Goal: Task Accomplishment & Management: Use online tool/utility

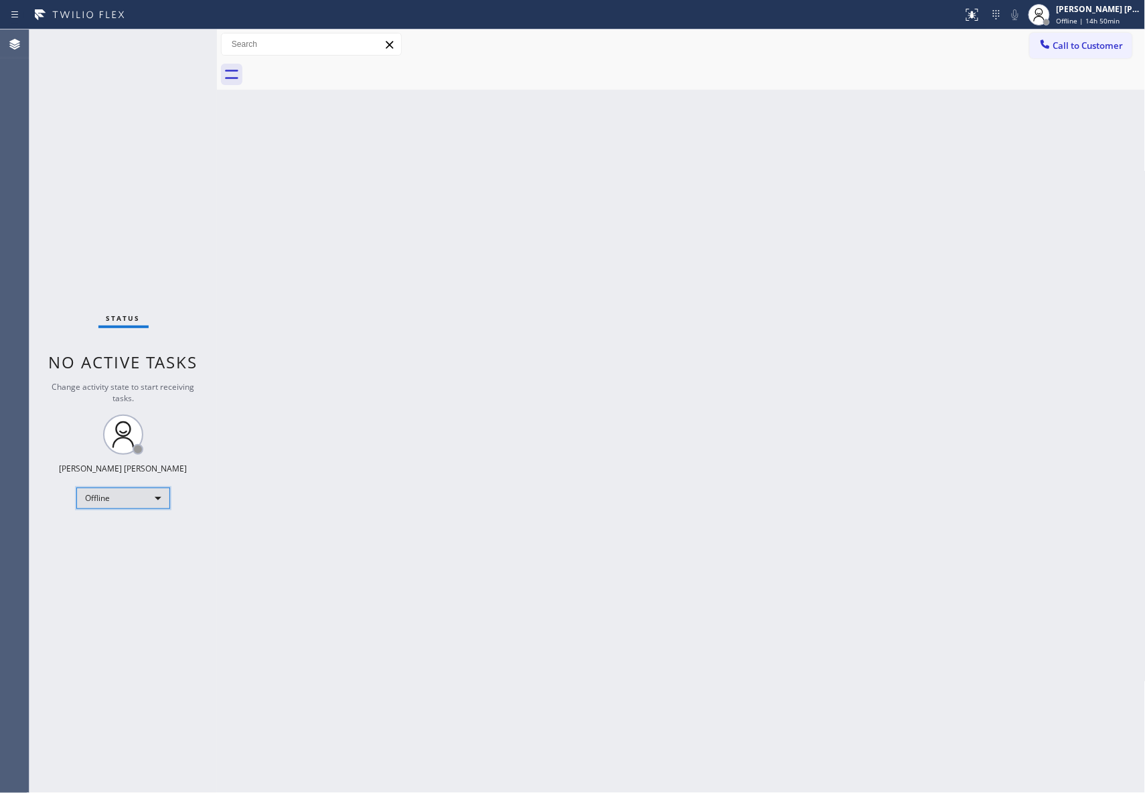
click at [150, 496] on div "Offline" at bounding box center [123, 498] width 94 height 21
click at [140, 547] on li "Unavailable" at bounding box center [122, 551] width 90 height 16
click at [1090, 48] on span "Call to Customer" at bounding box center [1089, 46] width 70 height 12
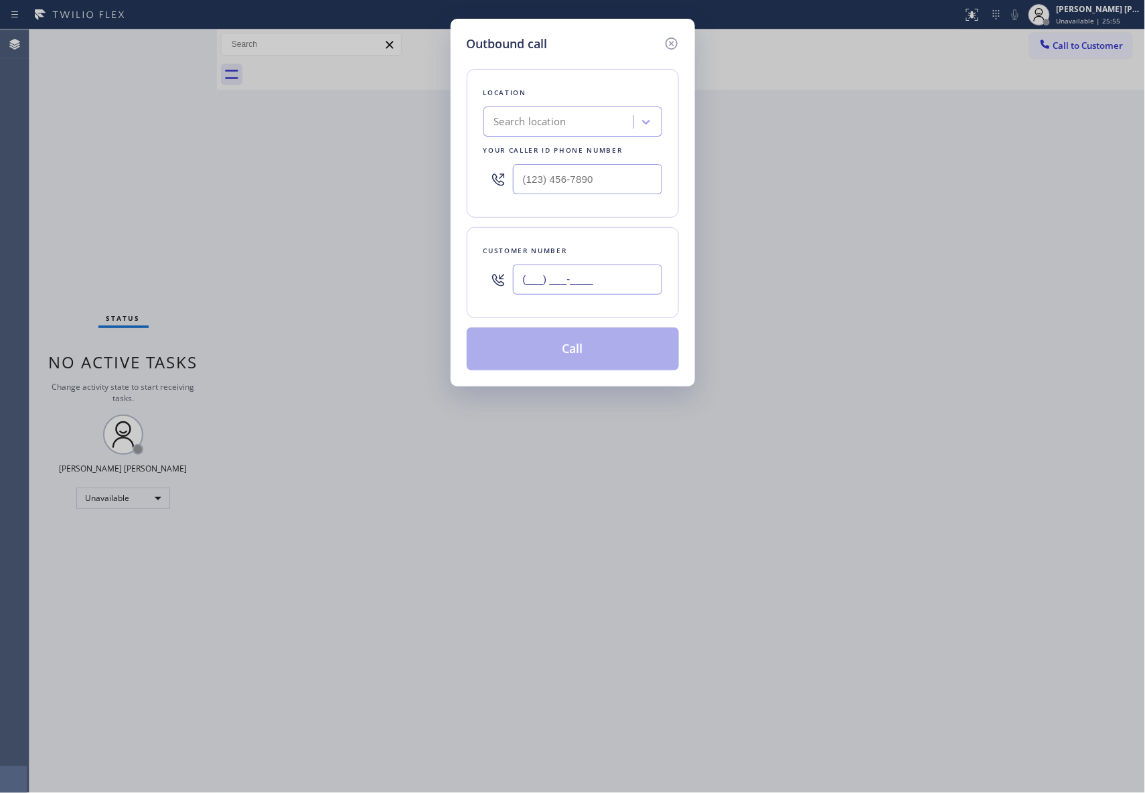
click at [605, 279] on input "(___) ___-____" at bounding box center [587, 280] width 149 height 30
paste input "714) 904-4290"
type input "[PHONE_NUMBER]"
click at [638, 284] on input "(714) 904-4290" at bounding box center [587, 280] width 149 height 30
drag, startPoint x: 616, startPoint y: 186, endPoint x: 434, endPoint y: 151, distance: 185.5
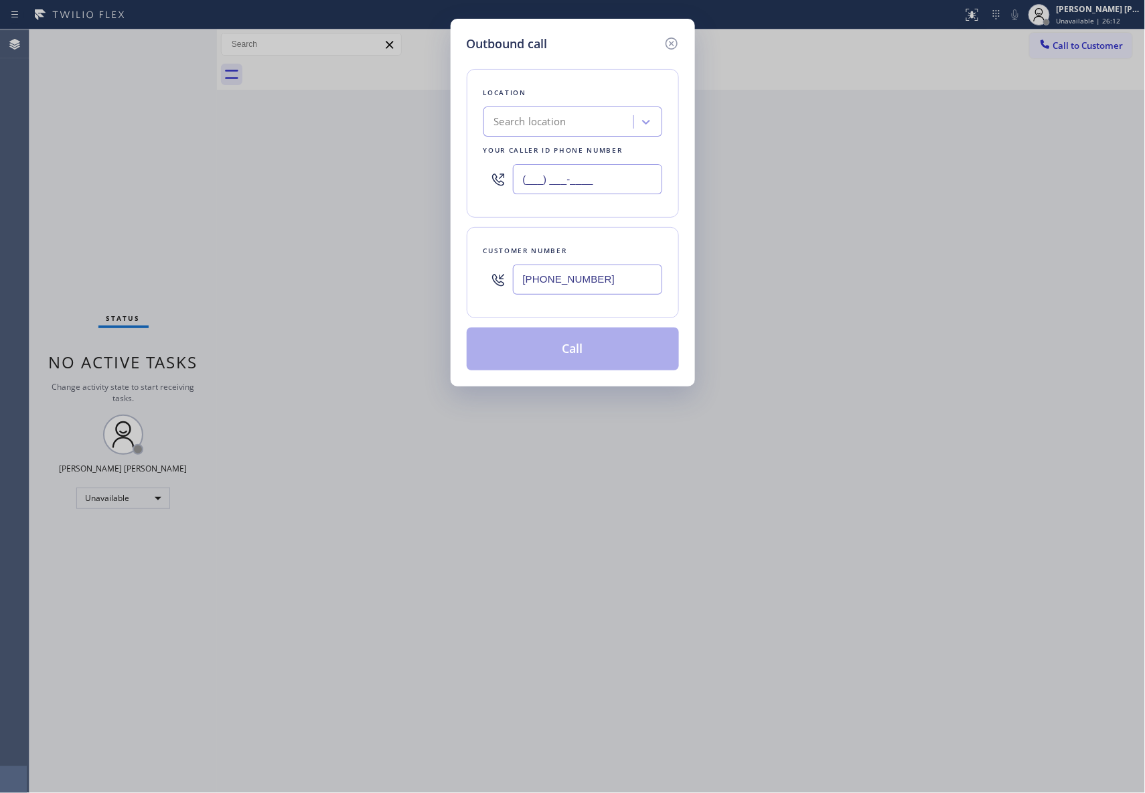
click at [434, 151] on div "Outbound call Location Search location Your caller id phone number (___) ___-__…" at bounding box center [572, 396] width 1145 height 793
paste input "888) 553-8605"
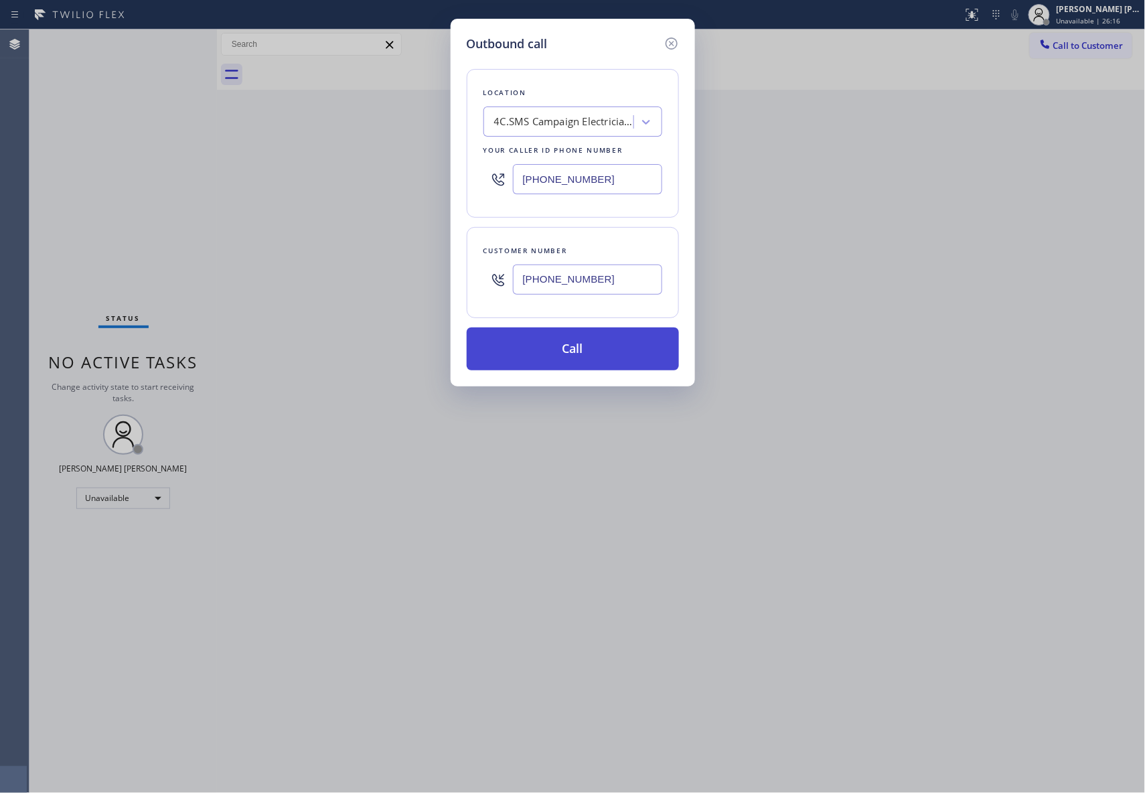
type input "(888) 553-8605"
click at [598, 350] on button "Call" at bounding box center [573, 349] width 212 height 43
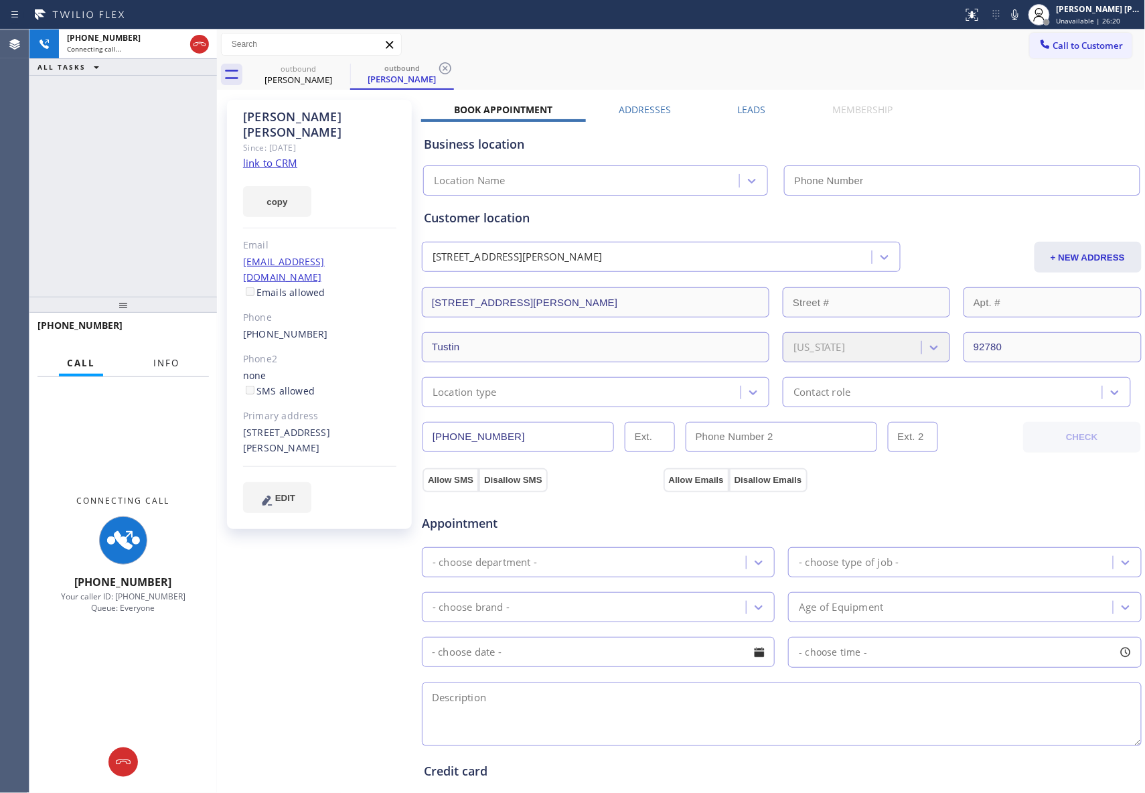
click at [172, 362] on span "Info" at bounding box center [166, 363] width 26 height 12
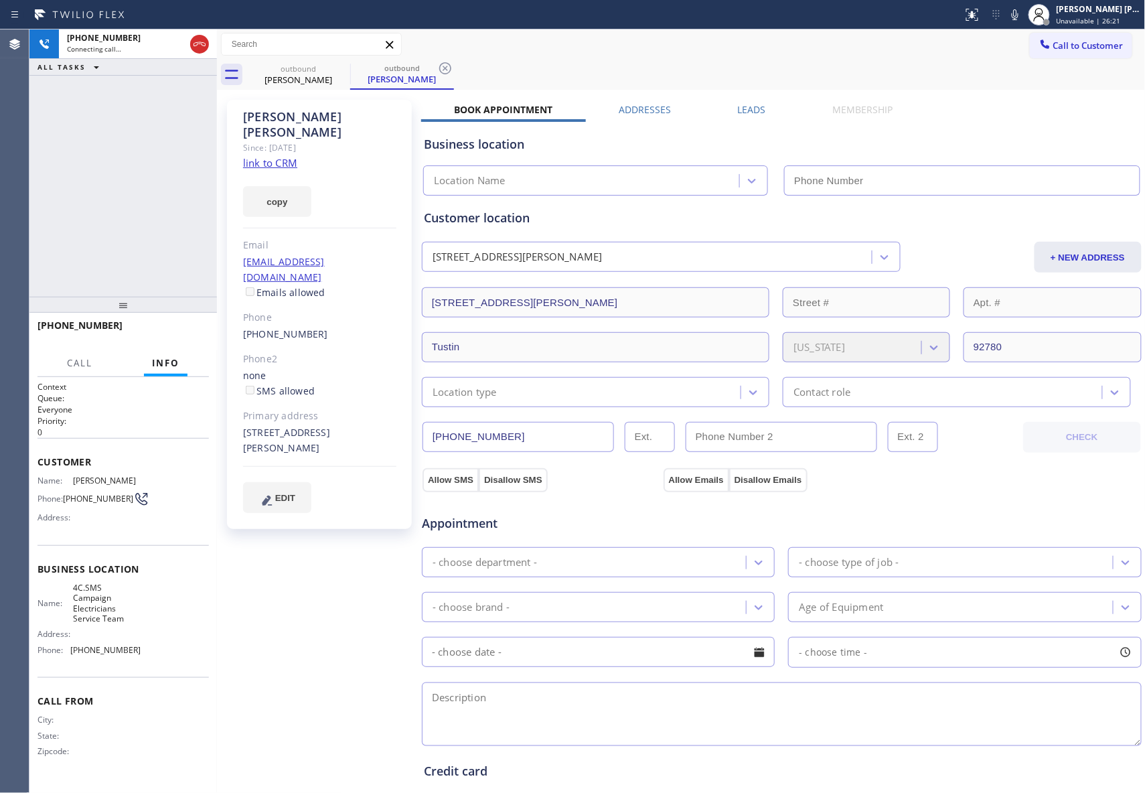
type input "(888) 553-8605"
click at [754, 107] on label "Leads" at bounding box center [752, 109] width 28 height 13
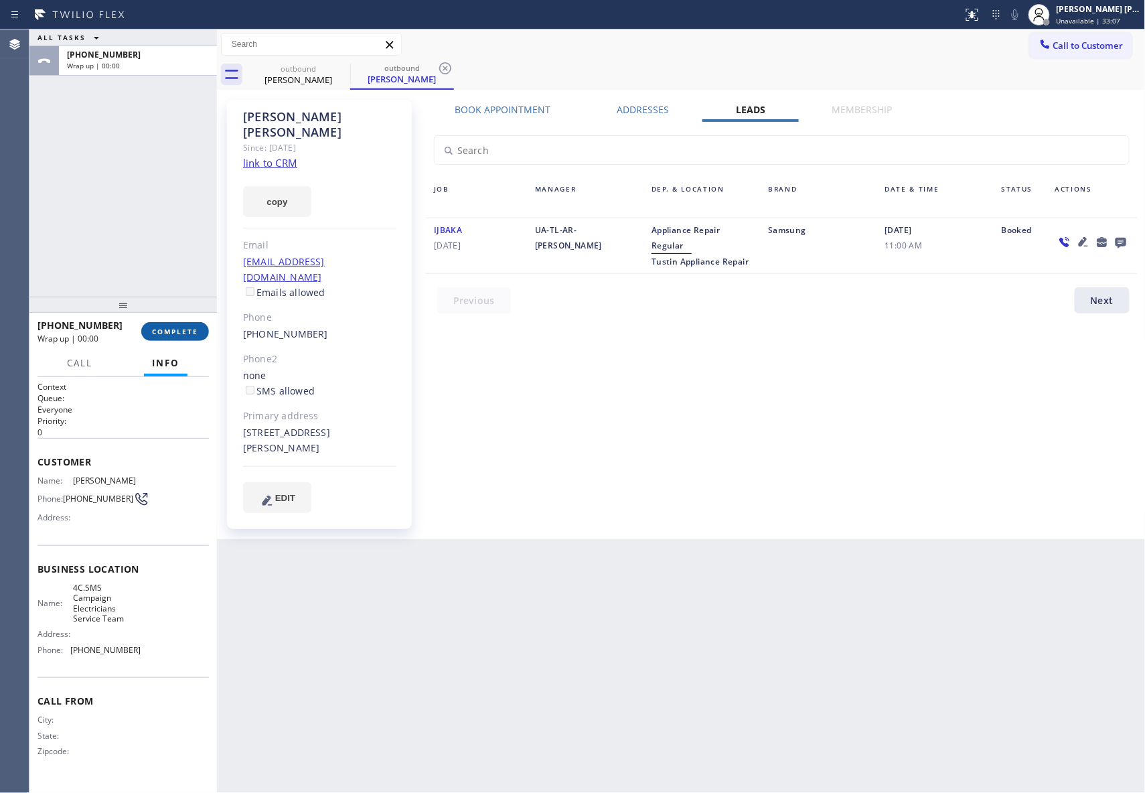
click at [190, 334] on span "COMPLETE" at bounding box center [175, 331] width 46 height 9
